Goal: Task Accomplishment & Management: Complete application form

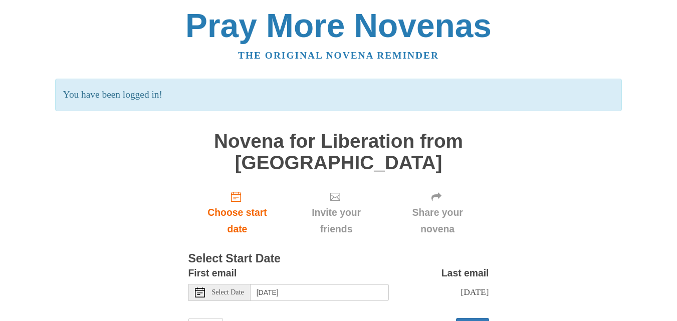
scroll to position [26, 0]
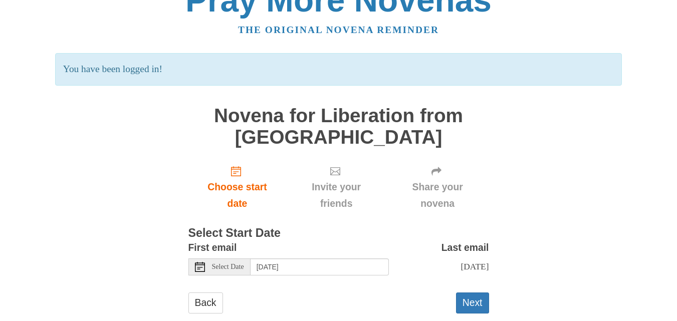
click at [242, 263] on span "Select Date" at bounding box center [228, 266] width 32 height 7
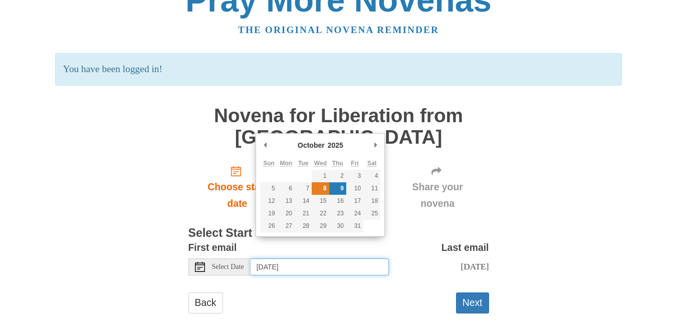
type input "Wednesday, October 8th"
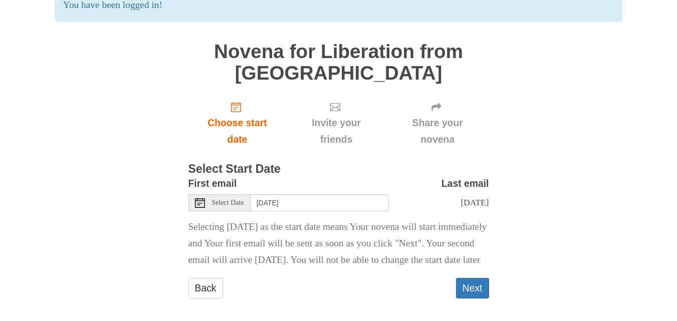
scroll to position [92, 0]
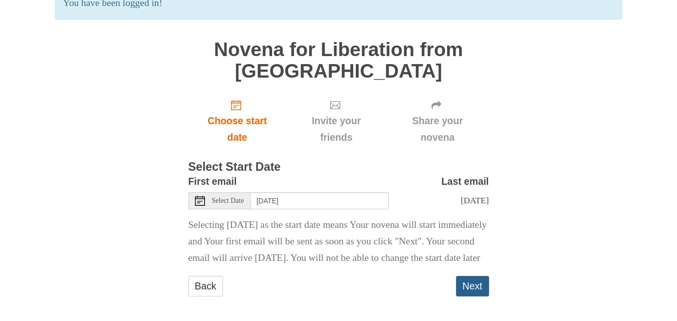
click at [479, 286] on button "Next" at bounding box center [472, 286] width 33 height 21
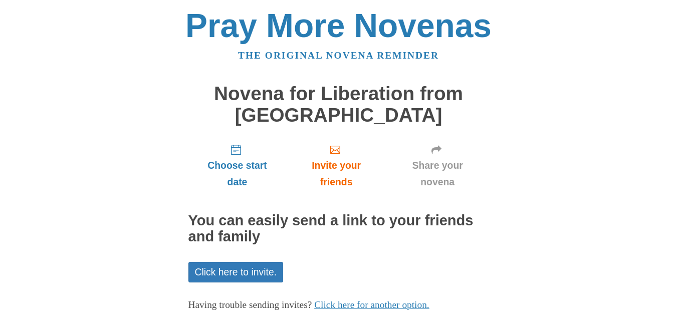
scroll to position [36, 0]
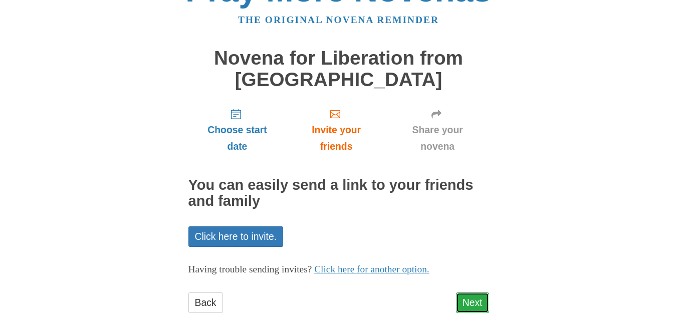
drag, startPoint x: 0, startPoint y: 0, endPoint x: 479, endPoint y: 286, distance: 557.8
click at [479, 293] on link "Next" at bounding box center [472, 303] width 33 height 21
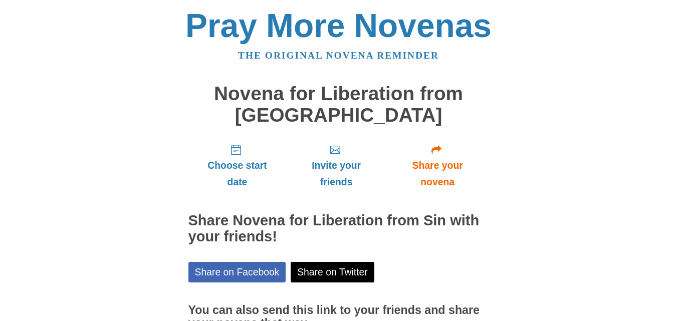
scroll to position [81, 0]
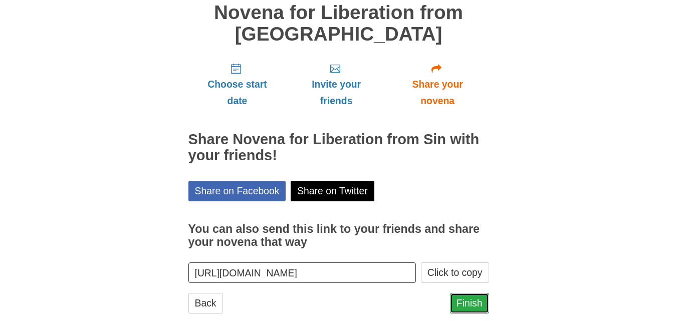
drag, startPoint x: 0, startPoint y: 0, endPoint x: 479, endPoint y: 286, distance: 557.8
click at [479, 293] on link "Finish" at bounding box center [469, 303] width 39 height 21
